Goal: Information Seeking & Learning: Learn about a topic

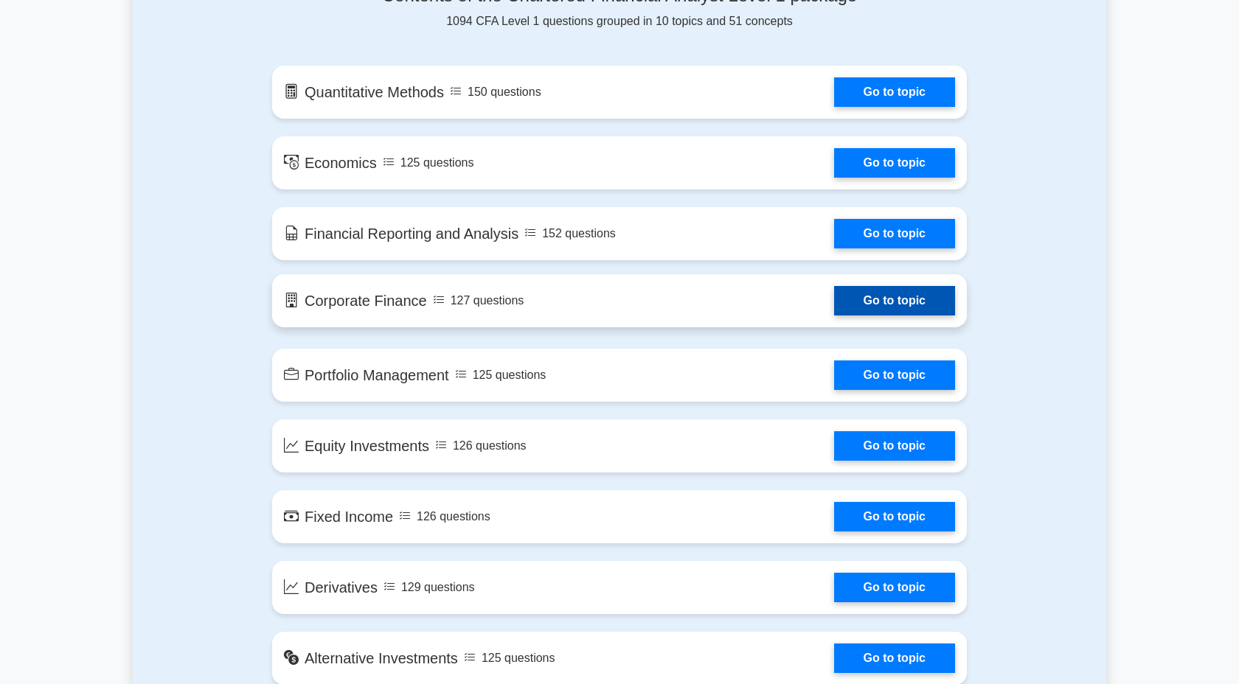
scroll to position [807, 0]
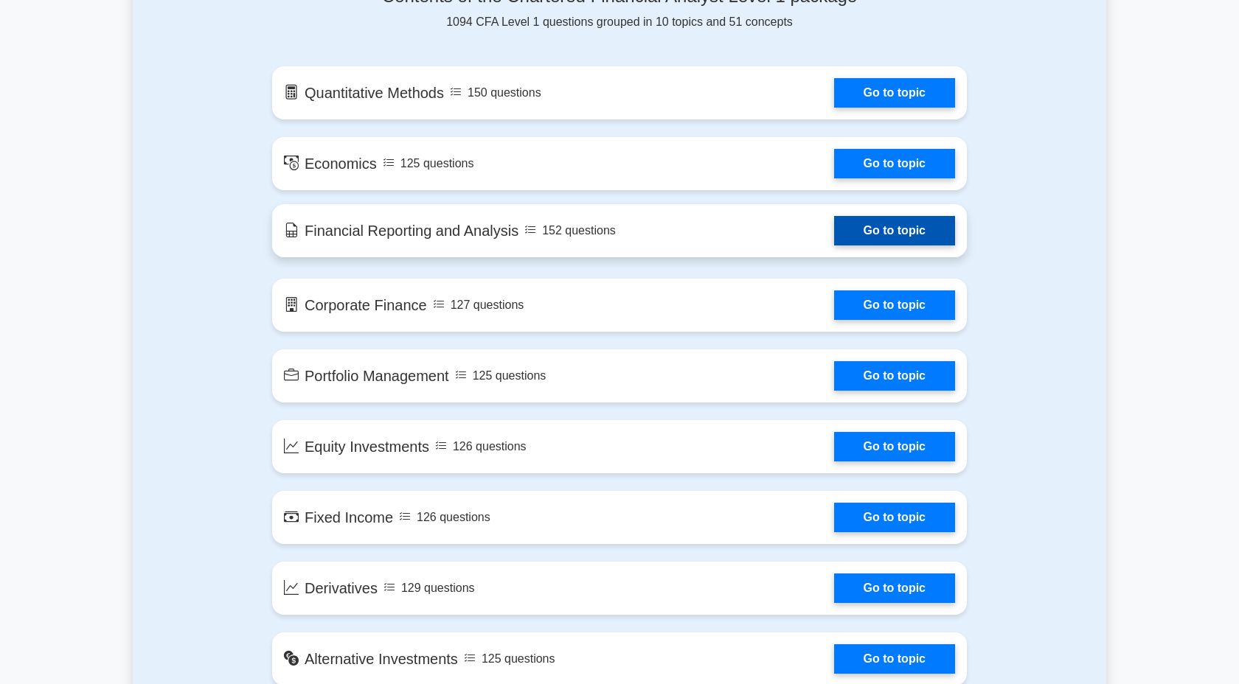
click at [909, 229] on link "Go to topic" at bounding box center [894, 230] width 121 height 29
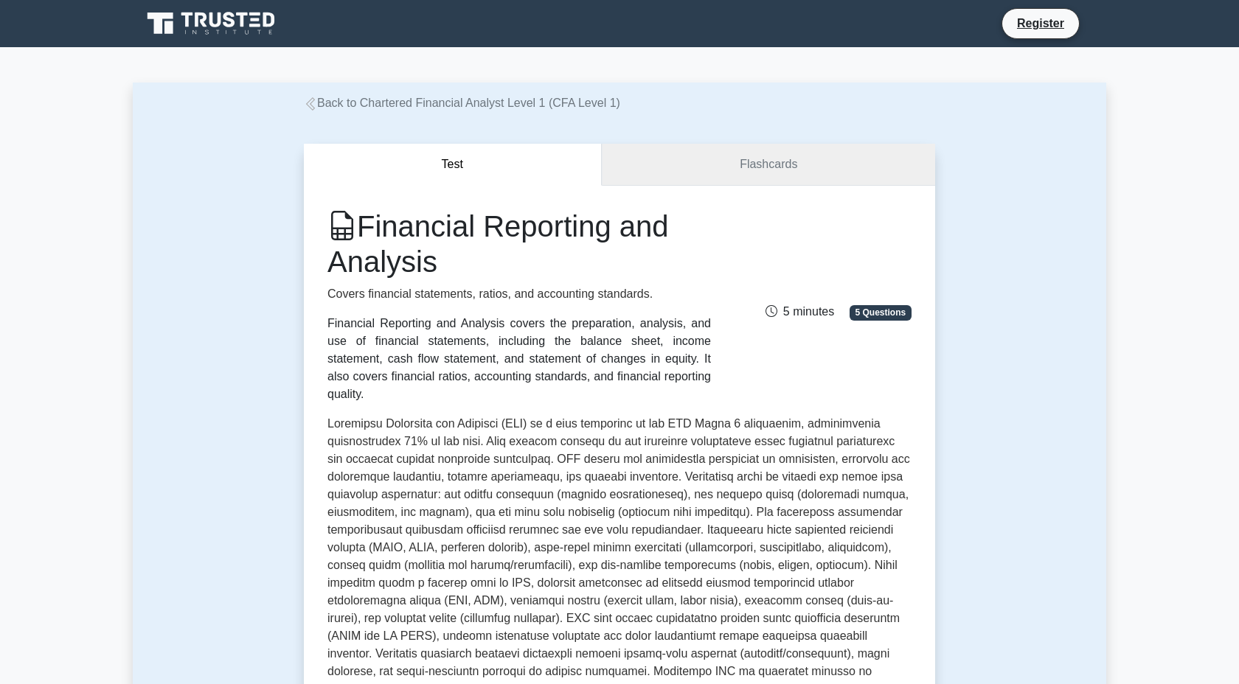
click at [710, 173] on link "Flashcards" at bounding box center [768, 165] width 333 height 42
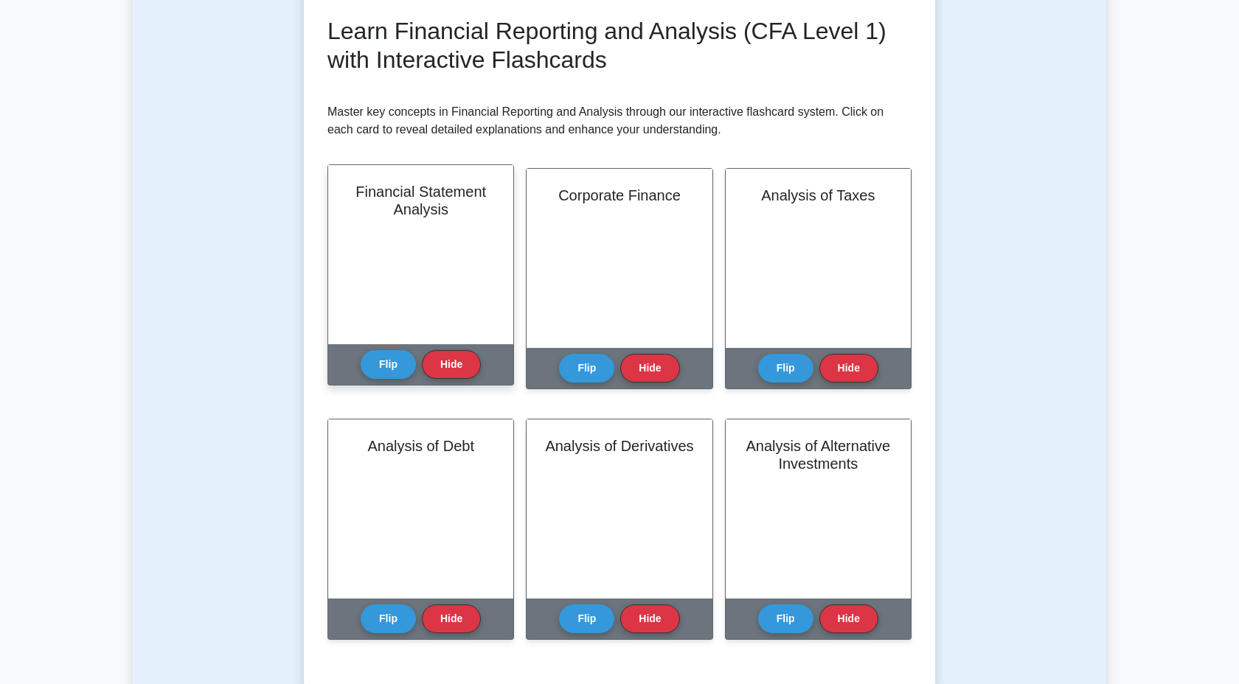
scroll to position [203, 0]
click at [386, 361] on button "Flip" at bounding box center [387, 364] width 55 height 29
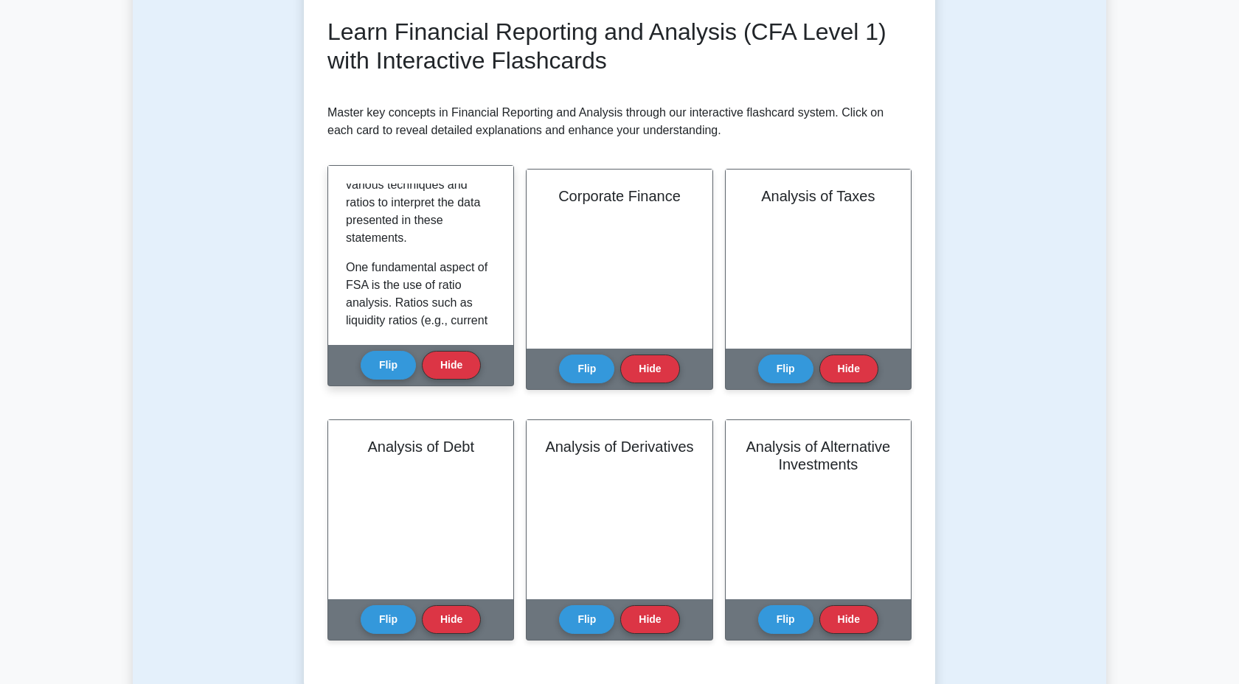
scroll to position [12, 0]
click at [389, 368] on button "Flip" at bounding box center [387, 364] width 55 height 29
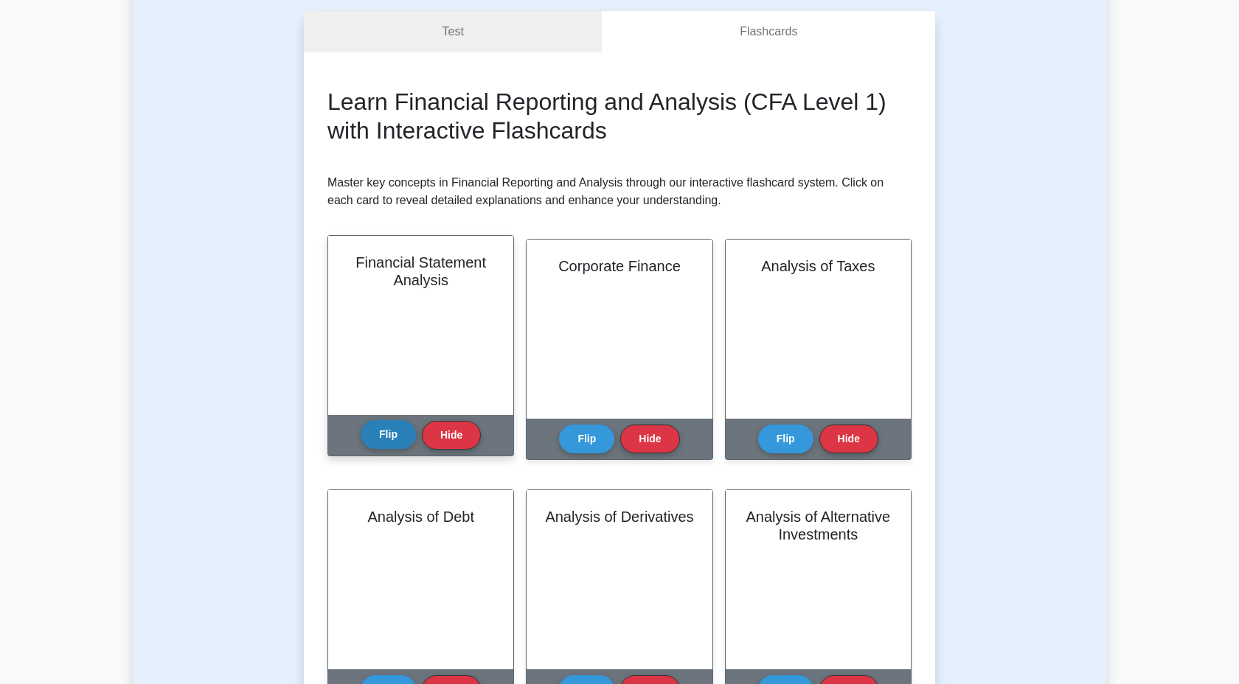
scroll to position [0, 0]
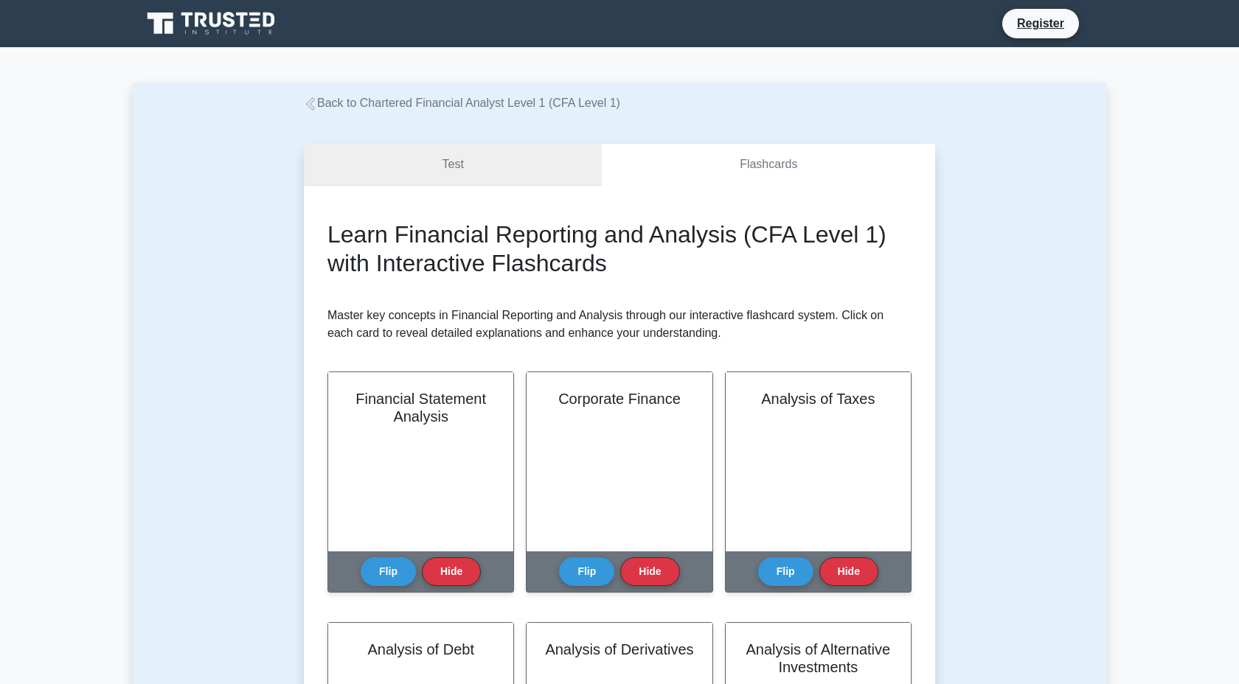
click at [472, 159] on link "Test" at bounding box center [453, 165] width 298 height 42
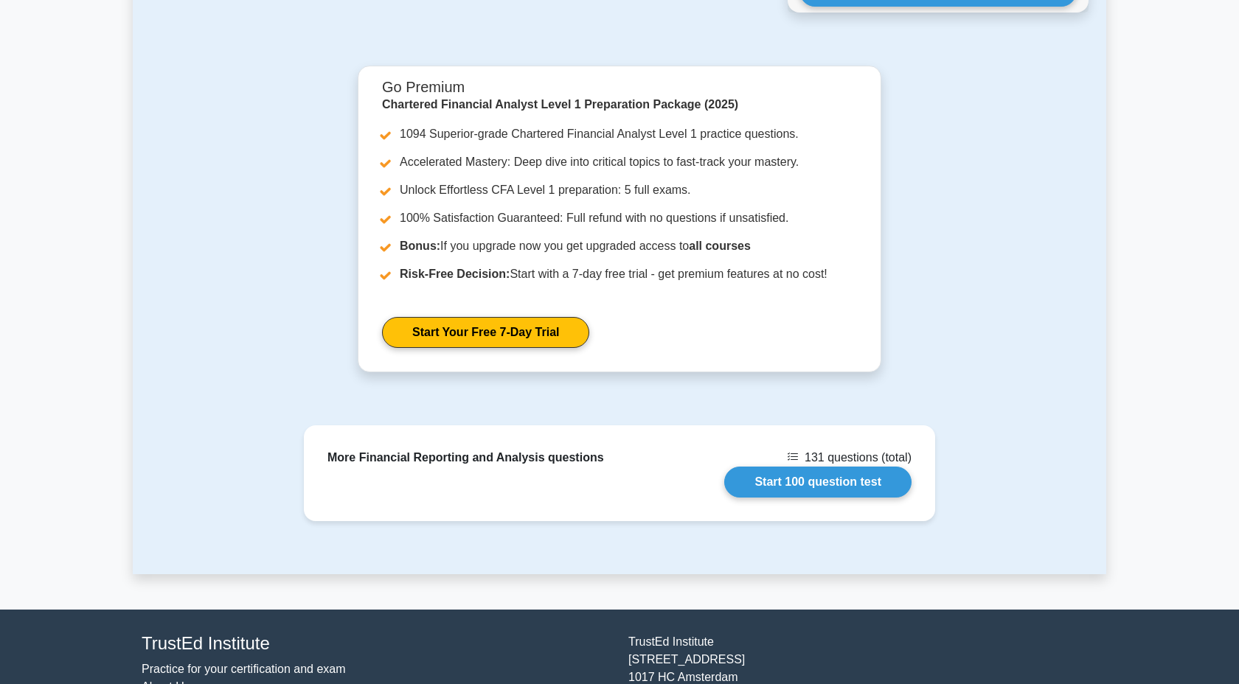
scroll to position [2030, 0]
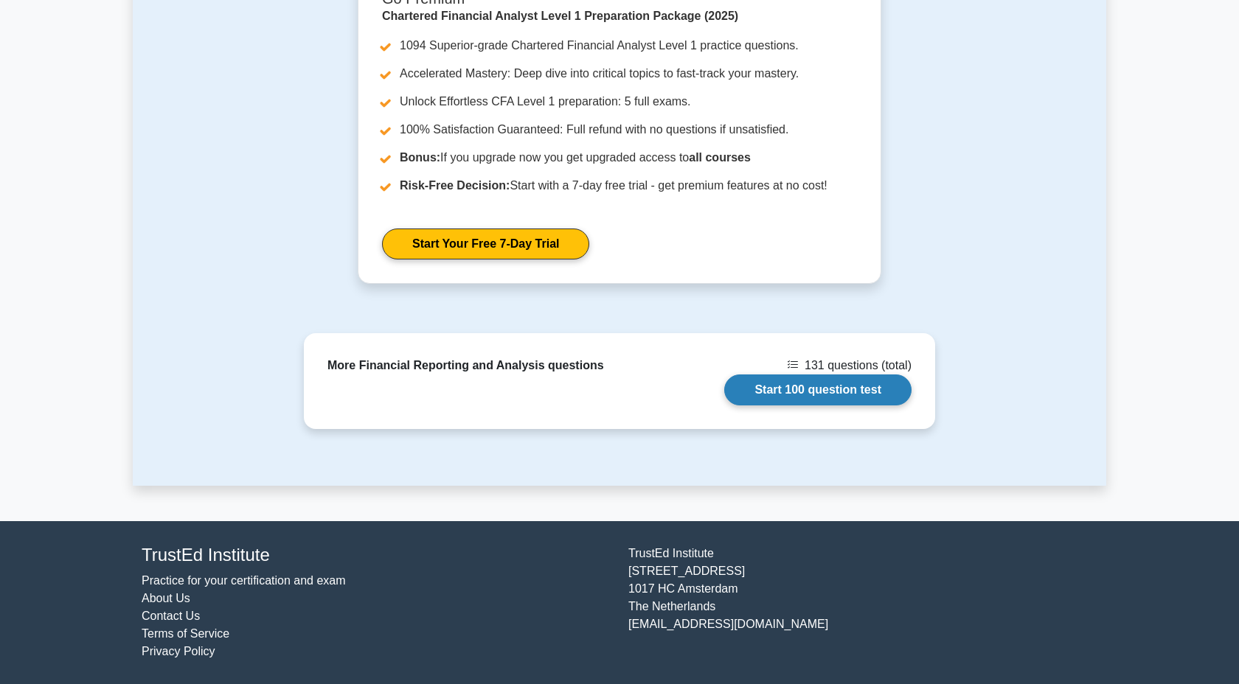
click at [768, 381] on link "Start 100 question test" at bounding box center [817, 390] width 187 height 31
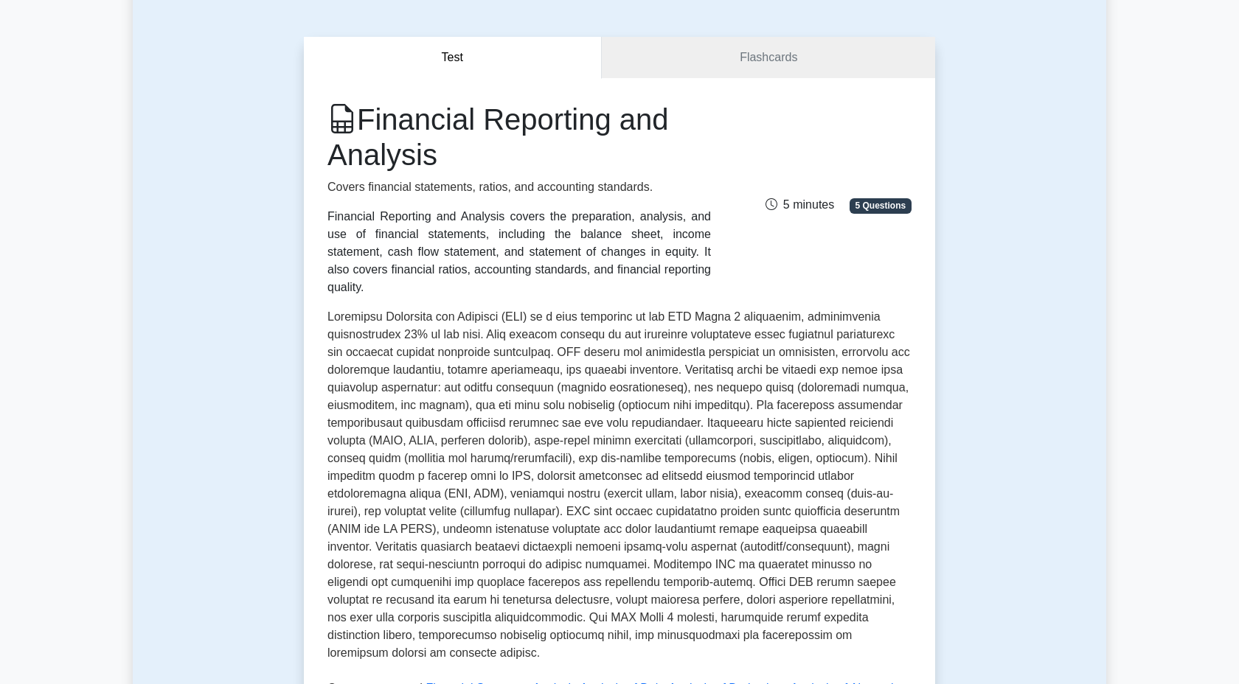
scroll to position [0, 0]
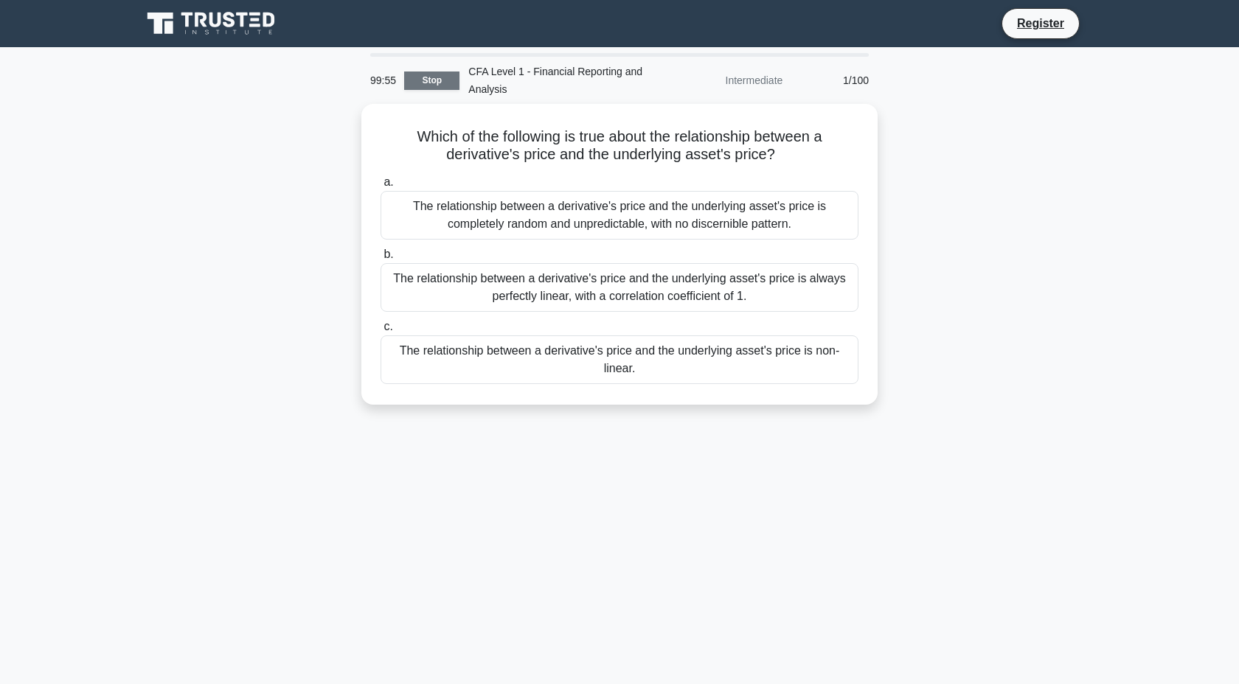
click at [421, 83] on link "Stop" at bounding box center [431, 81] width 55 height 18
